Goal: Task Accomplishment & Management: Use online tool/utility

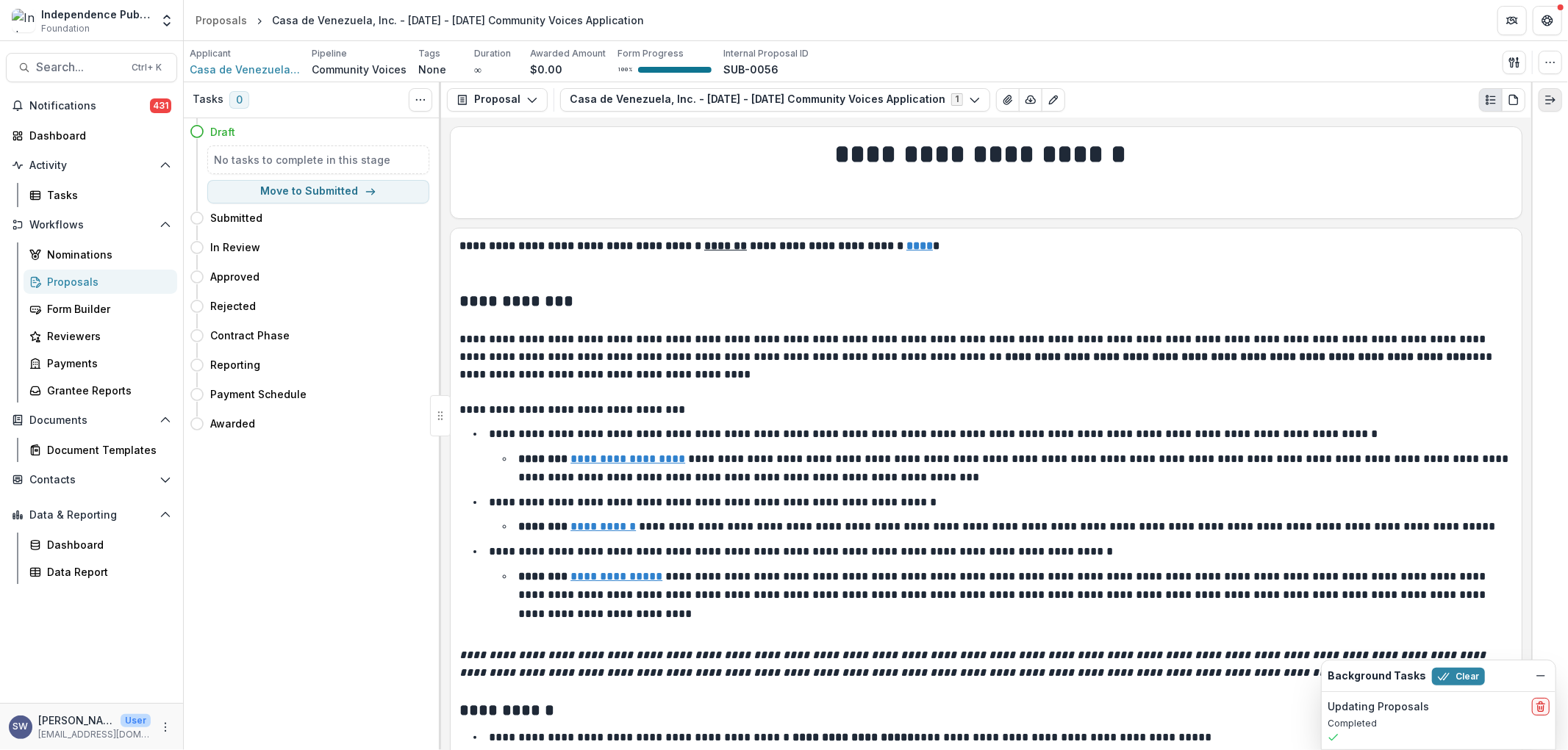
click at [1554, 99] on icon "Expand right" at bounding box center [1549, 100] width 12 height 12
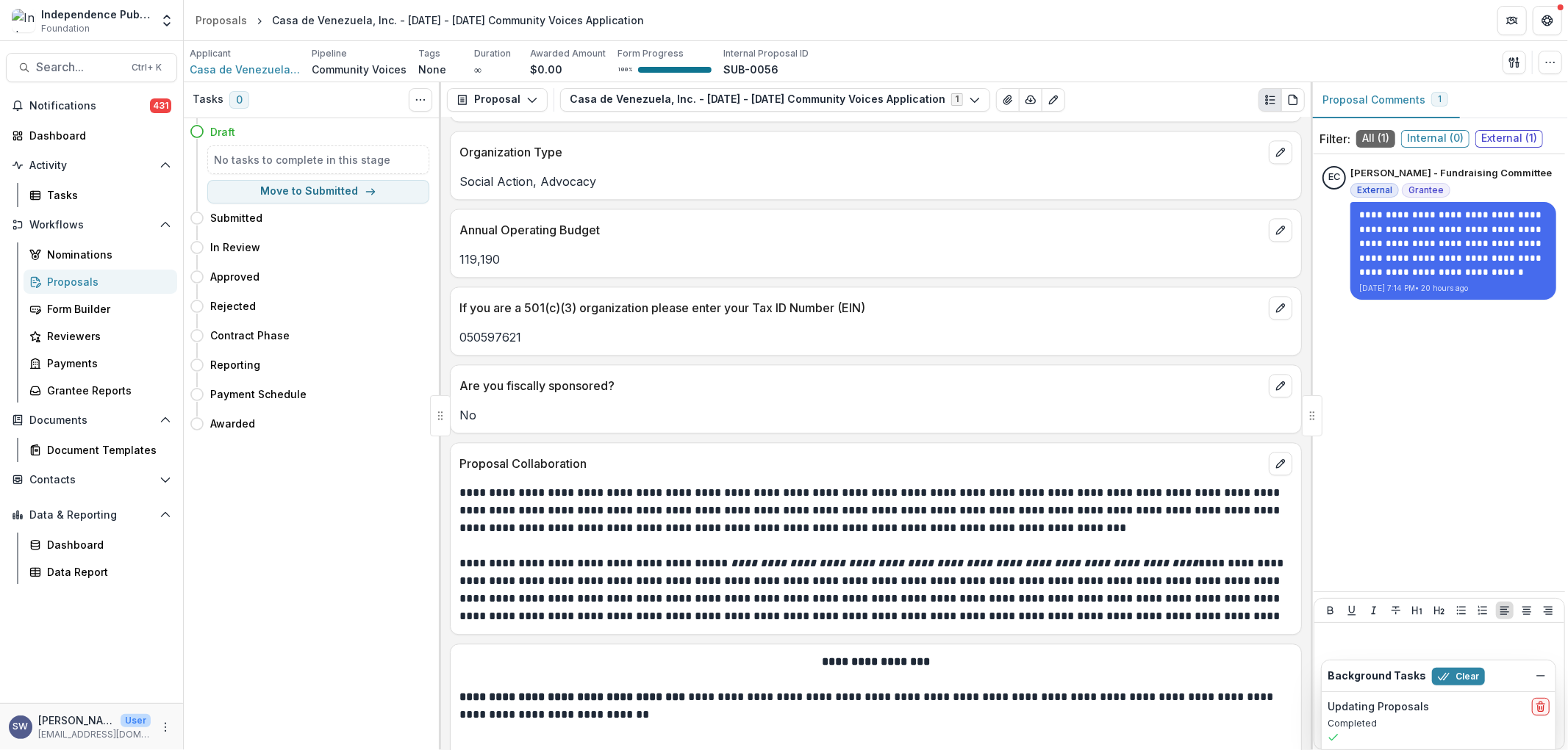
scroll to position [2885, 0]
click at [1543, 681] on icon "Dismiss" at bounding box center [1540, 675] width 12 height 12
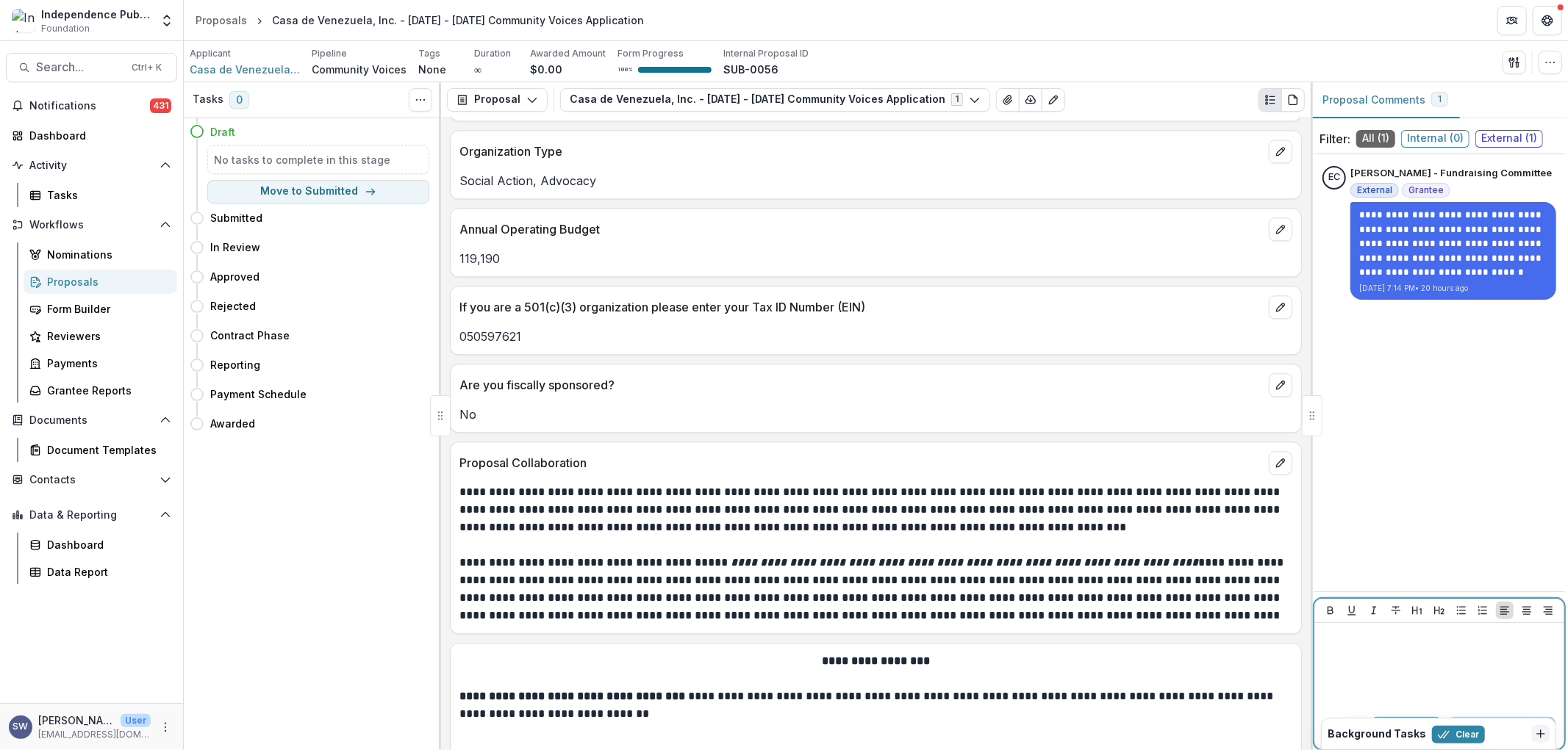
click at [1409, 652] on div at bounding box center [1439, 665] width 239 height 74
click at [1468, 731] on button "Clear" at bounding box center [1458, 734] width 53 height 18
click at [1411, 729] on p "Internal" at bounding box center [1411, 729] width 40 height 12
click at [1414, 669] on div at bounding box center [1439, 665] width 239 height 74
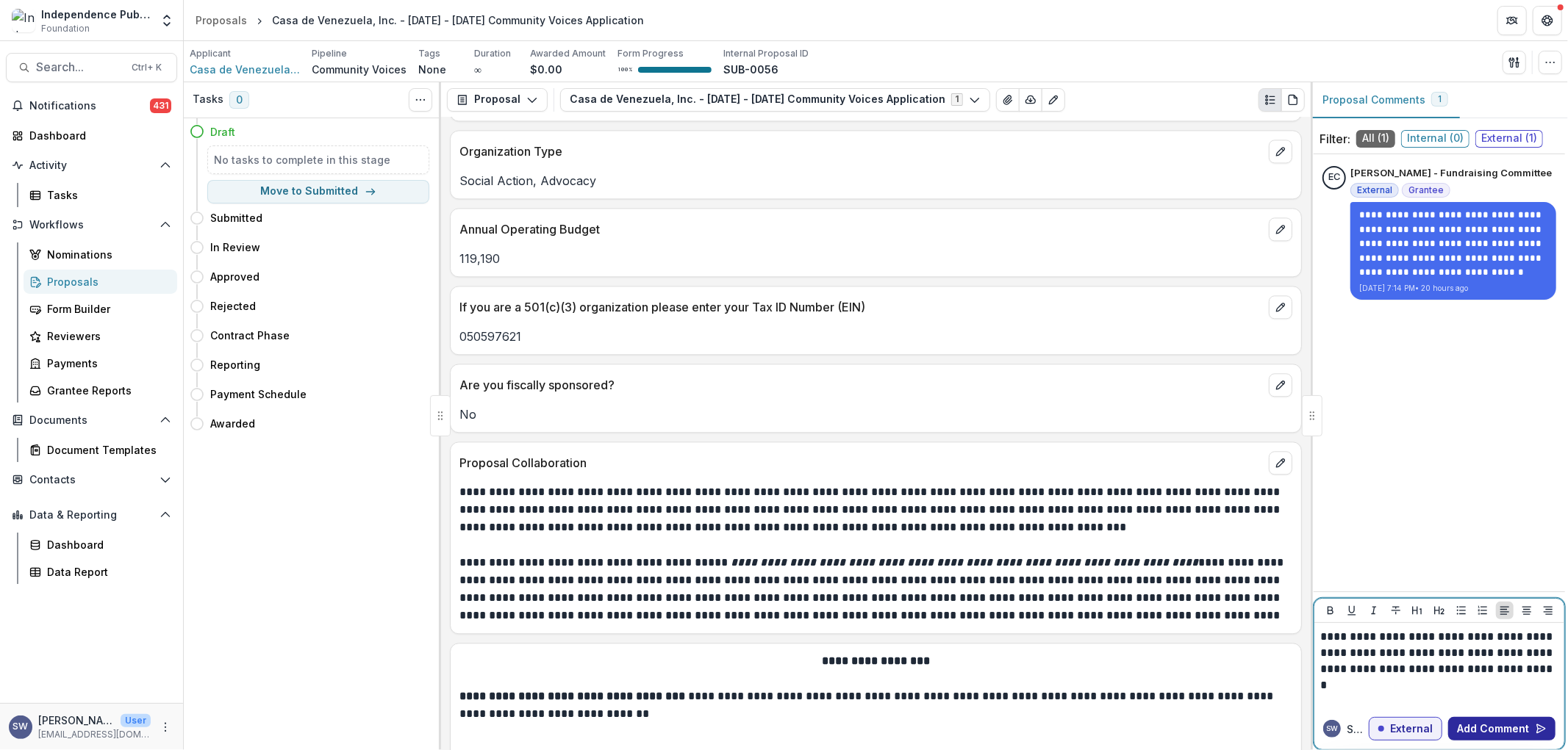
click at [1493, 726] on button "Add Comment" at bounding box center [1501, 729] width 107 height 23
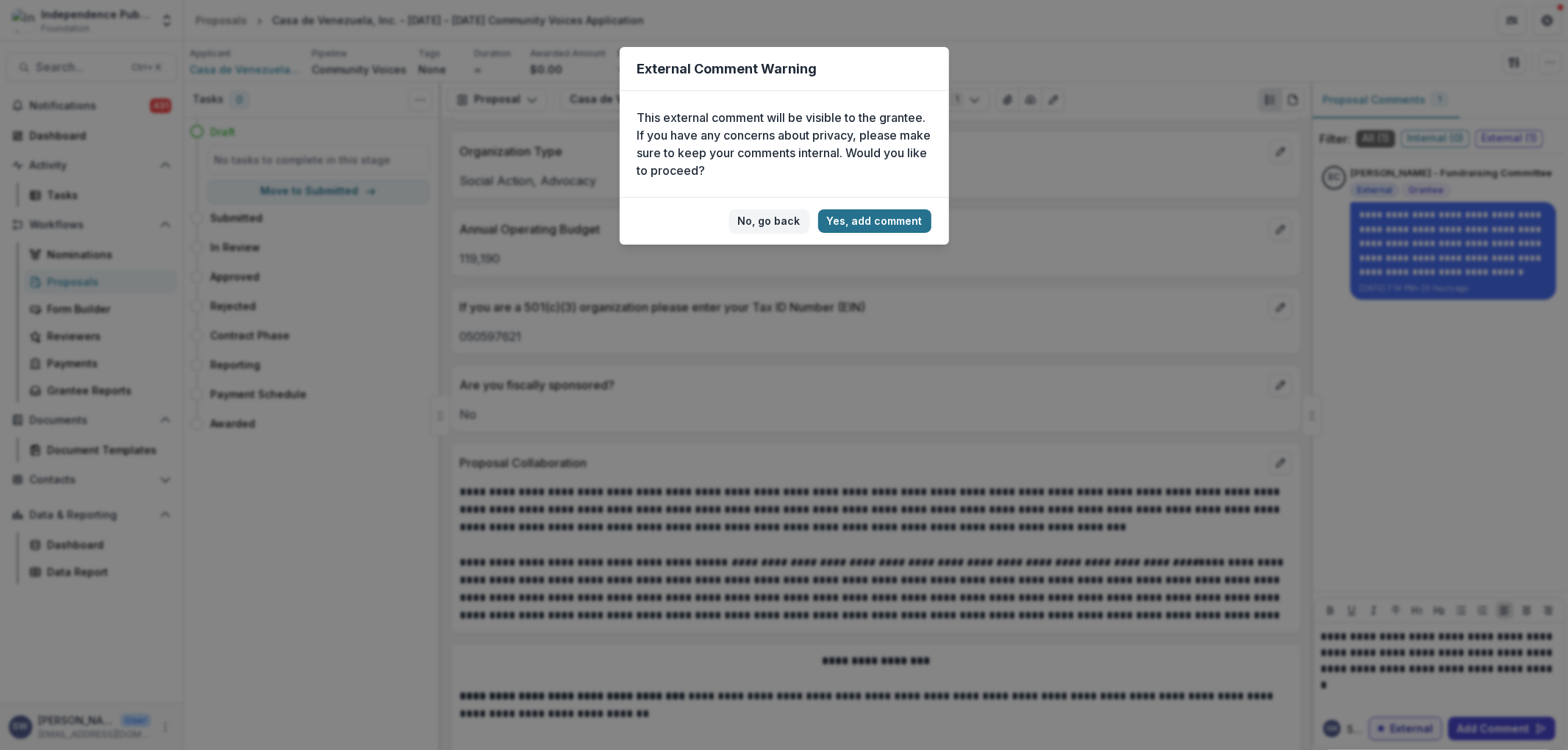
click at [875, 214] on button "Yes, add comment" at bounding box center [874, 221] width 113 height 23
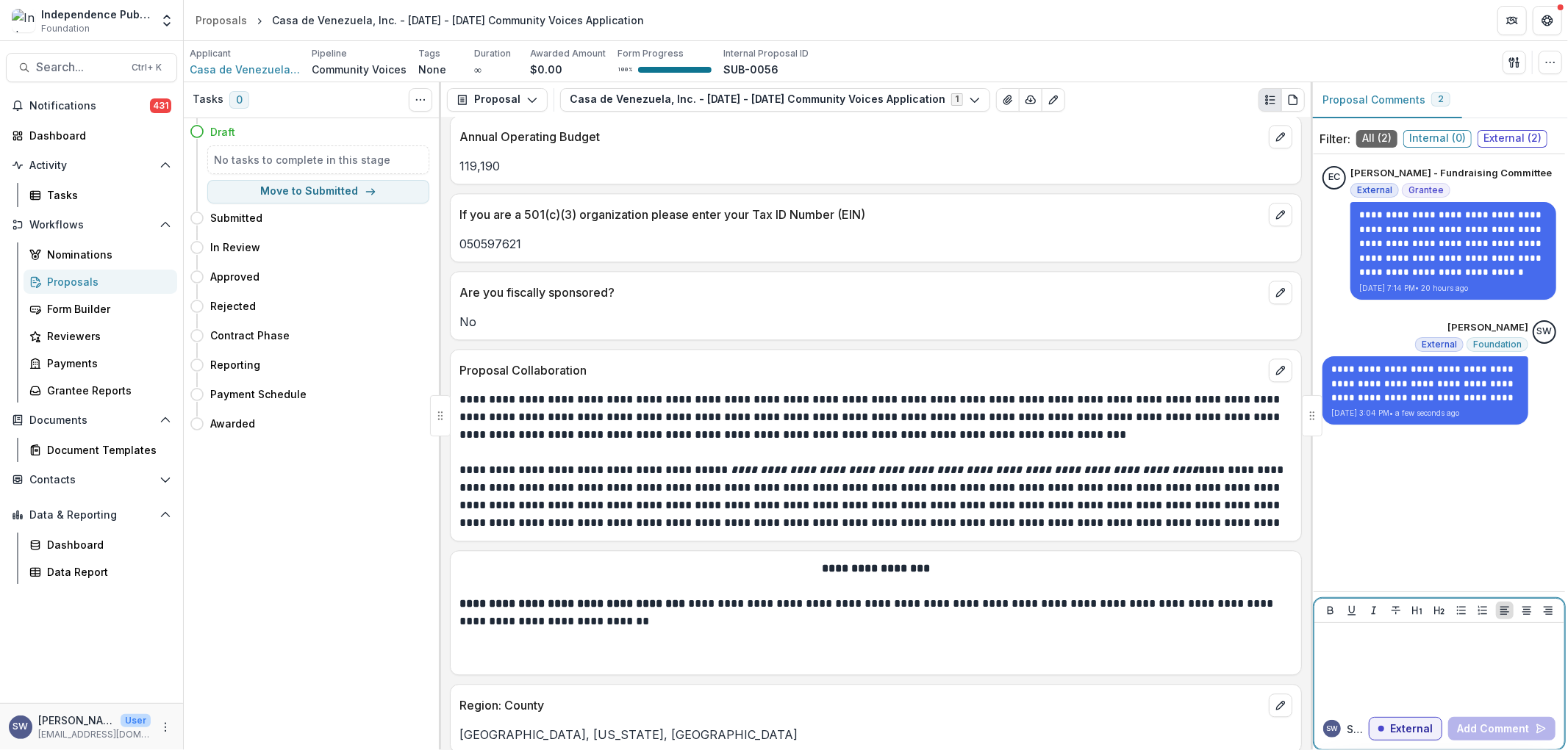
scroll to position [3048, 0]
